Goal: Check status

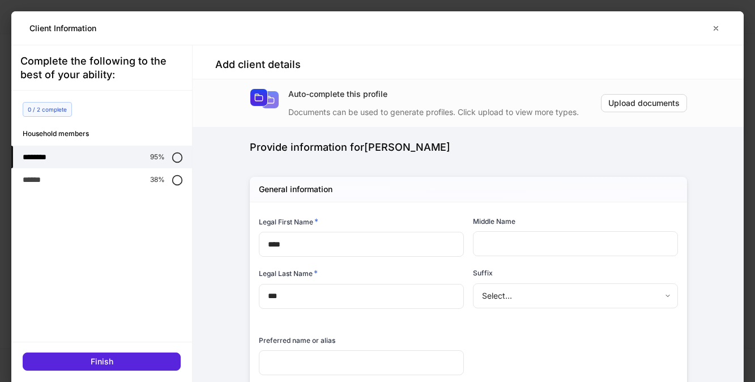
scroll to position [1364, 0]
